Goal: Information Seeking & Learning: Learn about a topic

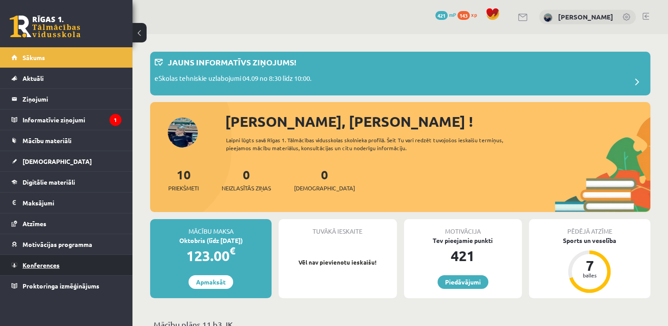
click at [59, 264] on span "Konferences" at bounding box center [41, 265] width 37 height 8
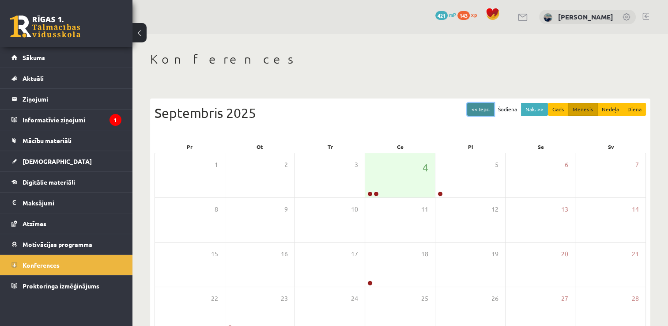
click at [487, 103] on button "<< Iepr." at bounding box center [480, 109] width 27 height 13
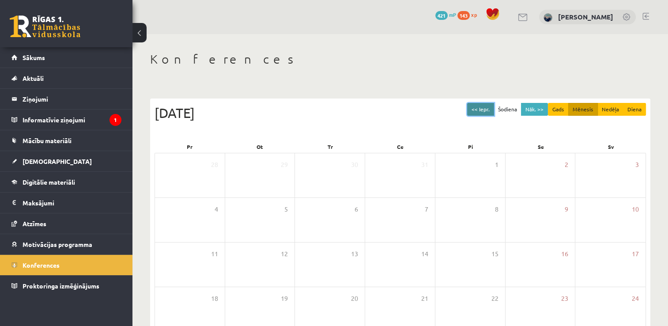
click at [486, 109] on button "<< Iepr." at bounding box center [480, 109] width 27 height 13
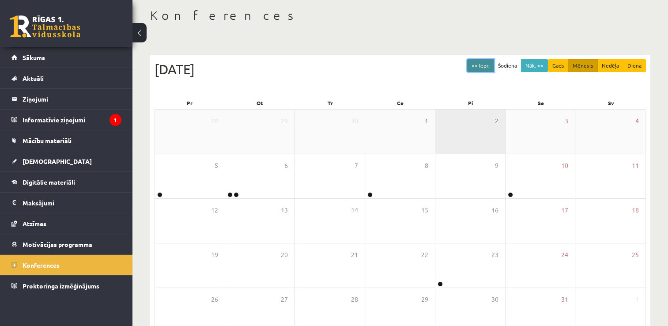
scroll to position [44, 0]
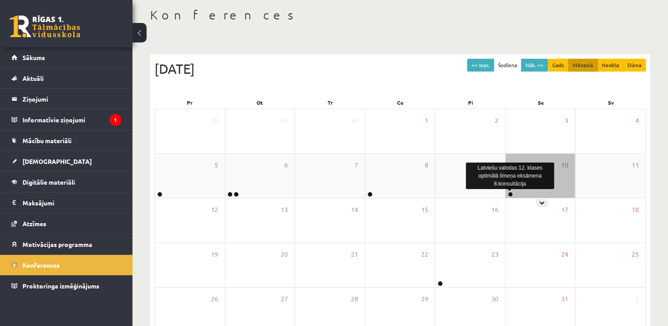
click at [509, 193] on link at bounding box center [510, 194] width 5 height 5
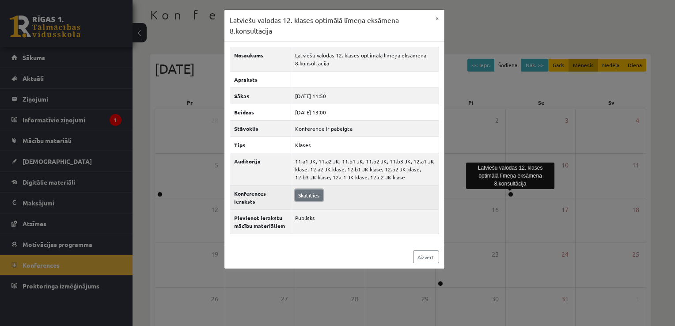
click at [314, 193] on link "Skatīties" at bounding box center [309, 194] width 28 height 11
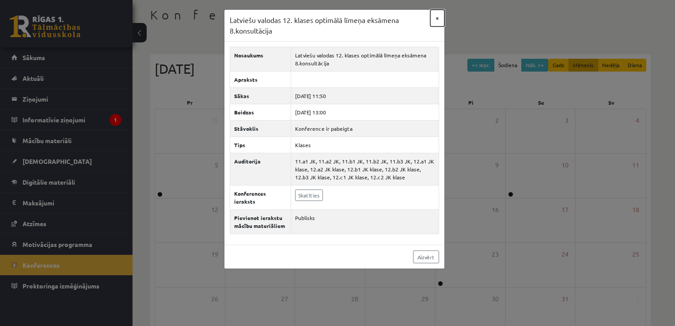
click at [439, 19] on button "×" at bounding box center [437, 18] width 14 height 17
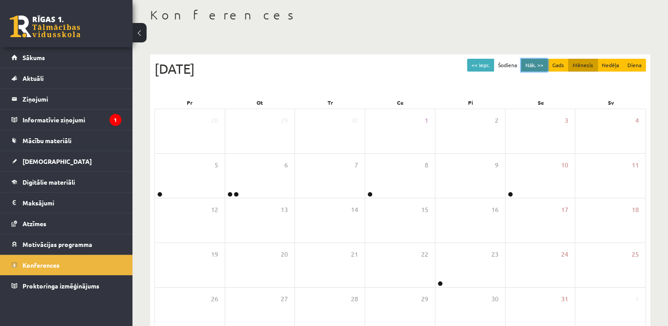
click at [541, 60] on button "Nāk. >>" at bounding box center [534, 65] width 27 height 13
click at [542, 60] on button "Nāk. >>" at bounding box center [534, 65] width 27 height 13
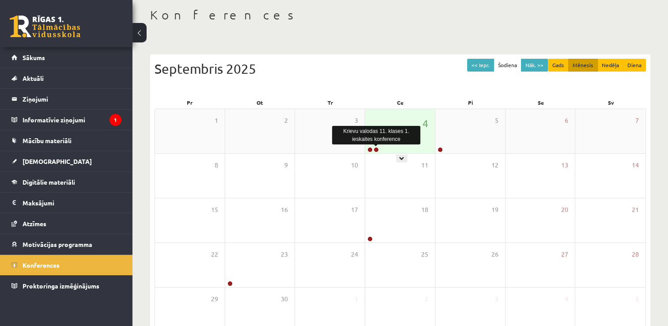
click at [376, 148] on link at bounding box center [376, 149] width 5 height 5
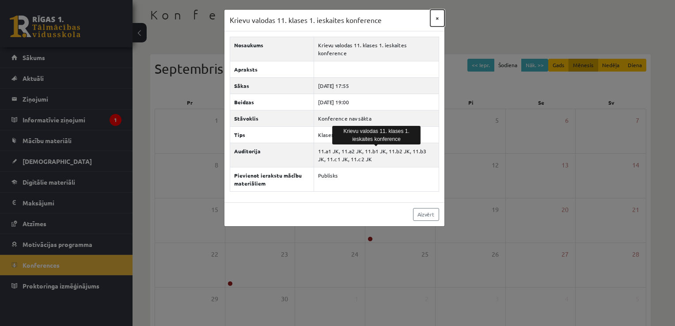
click at [438, 13] on button "×" at bounding box center [437, 18] width 14 height 17
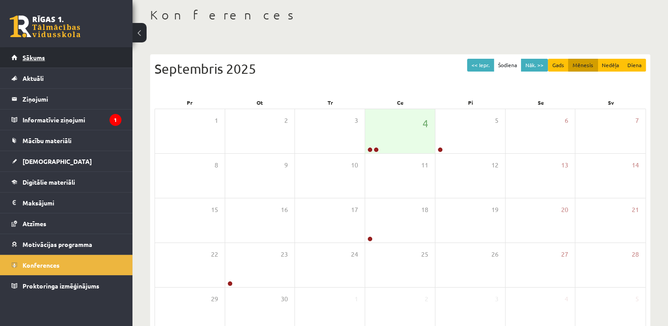
click at [34, 56] on span "Sākums" at bounding box center [34, 57] width 23 height 8
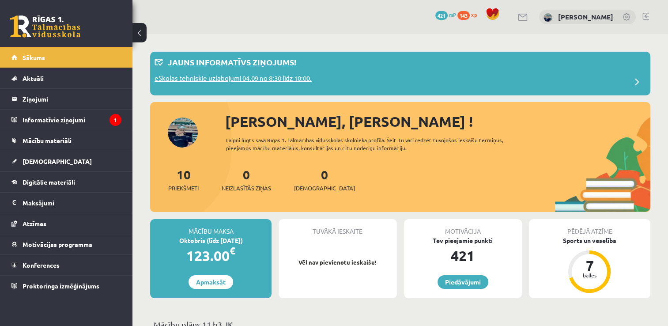
click at [261, 64] on p "Jauns informatīvs ziņojums!" at bounding box center [232, 62] width 128 height 12
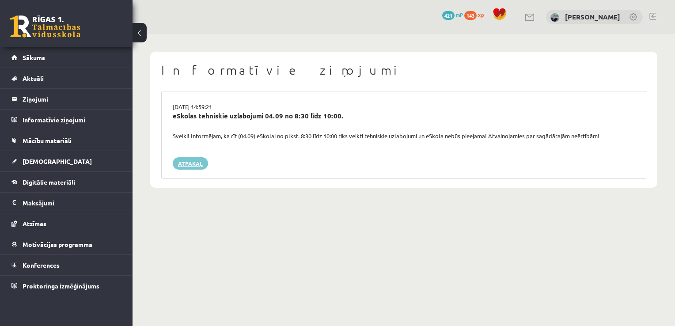
click at [178, 162] on link "Atpakaļ" at bounding box center [190, 163] width 35 height 12
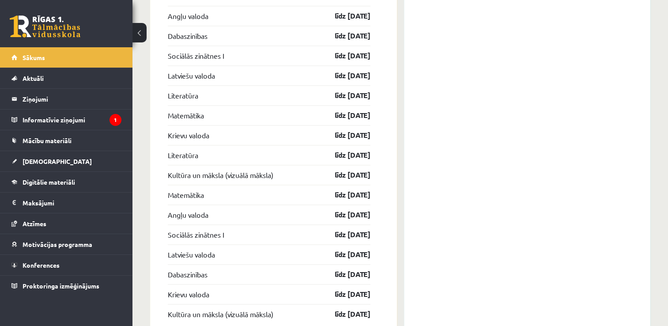
scroll to position [1230, 0]
